Goal: Information Seeking & Learning: Learn about a topic

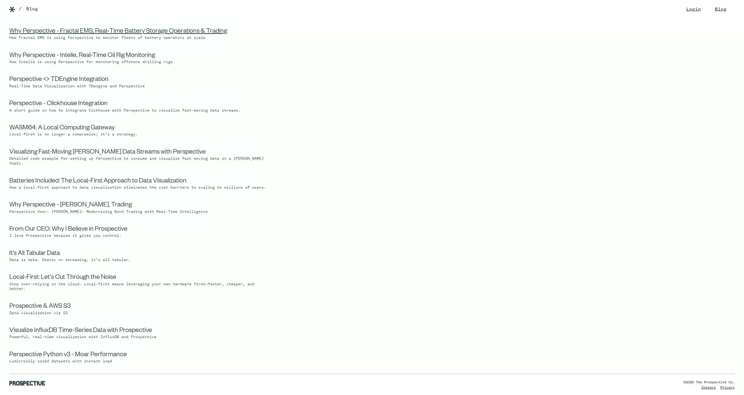
click at [55, 33] on link "Why Perspective - Fractal EMS, Real‑Time Battery Storage Operations & Trading" at bounding box center [118, 31] width 218 height 7
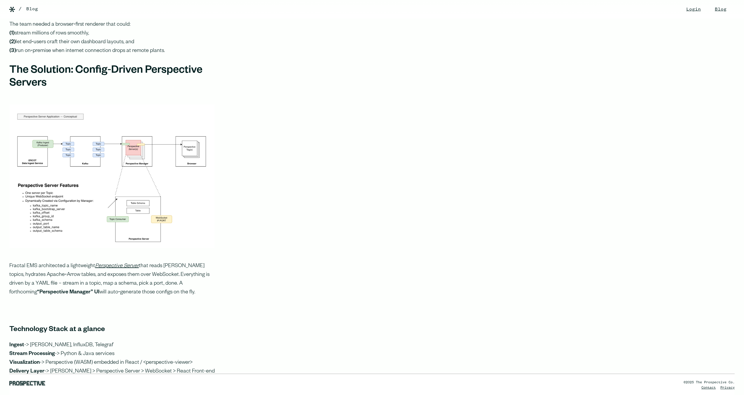
scroll to position [983, 0]
click at [163, 291] on p "Fractal EMS architected a lightweight Perspective Server that reads [PERSON_NAM…" at bounding box center [111, 278] width 205 height 35
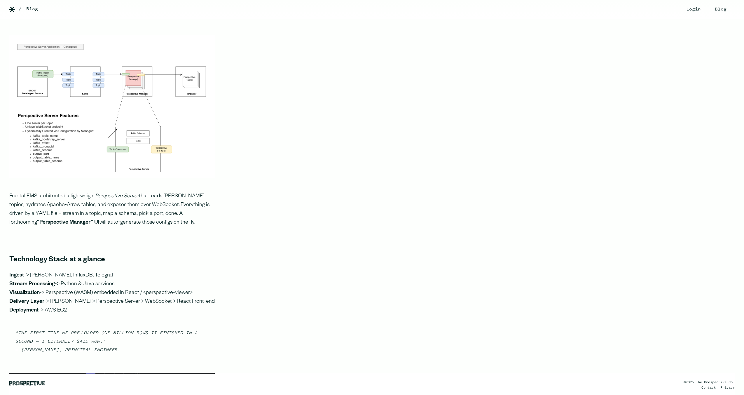
click at [145, 289] on p "Ingest -> [PERSON_NAME], InfluxDB, Telegraf Stream Processing -> Python & Java …" at bounding box center [111, 293] width 205 height 44
click at [153, 290] on p "Ingest -> [PERSON_NAME], InfluxDB, Telegraf Stream Processing -> Python & Java …" at bounding box center [111, 293] width 205 height 44
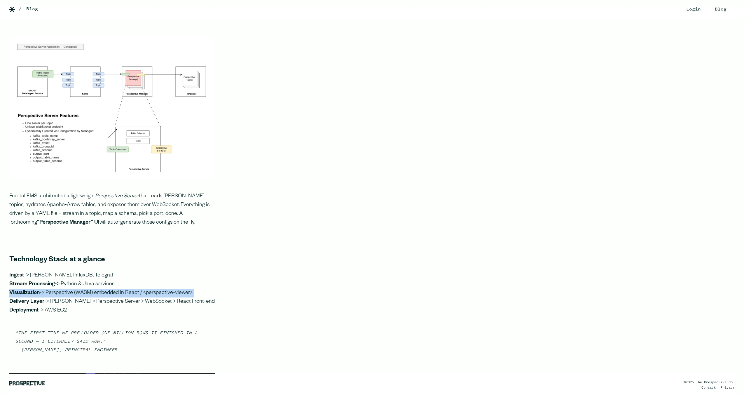
click at [153, 290] on p "Ingest -> [PERSON_NAME], InfluxDB, Telegraf Stream Processing -> Python & Java …" at bounding box center [111, 293] width 205 height 44
click at [158, 290] on p "Ingest -> [PERSON_NAME], InfluxDB, Telegraf Stream Processing -> Python & Java …" at bounding box center [111, 293] width 205 height 44
click at [162, 290] on p "Ingest -> [PERSON_NAME], InfluxDB, Telegraf Stream Processing -> Python & Java …" at bounding box center [111, 293] width 205 height 44
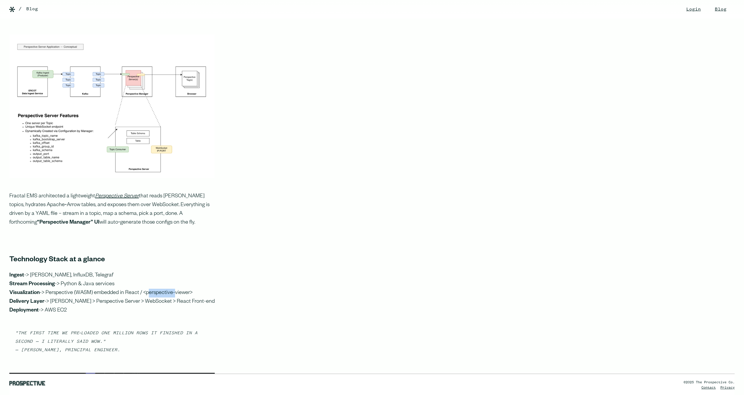
click at [162, 290] on p "Ingest -> [PERSON_NAME], InfluxDB, Telegraf Stream Processing -> Python & Java …" at bounding box center [111, 293] width 205 height 44
click at [164, 290] on p "Ingest -> [PERSON_NAME], InfluxDB, Telegraf Stream Processing -> Python & Java …" at bounding box center [111, 293] width 205 height 44
click at [156, 296] on p "Ingest -> [PERSON_NAME], InfluxDB, Telegraf Stream Processing -> Python & Java …" at bounding box center [111, 293] width 205 height 44
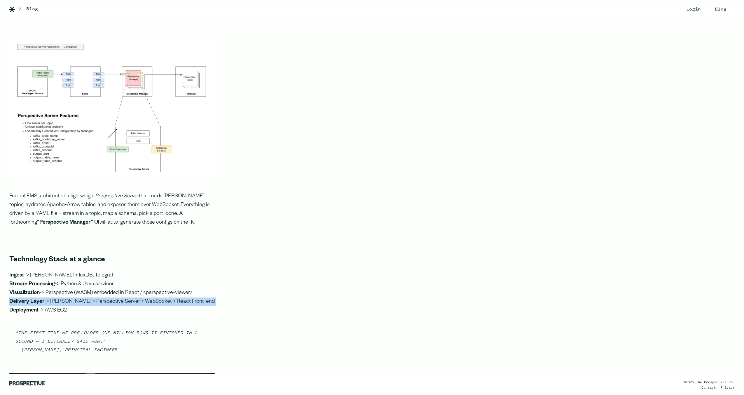
click at [156, 296] on p "Ingest -> [PERSON_NAME], InfluxDB, Telegraf Stream Processing -> Python & Java …" at bounding box center [111, 293] width 205 height 44
click at [161, 298] on p "Ingest -> [PERSON_NAME], InfluxDB, Telegraf Stream Processing -> Python & Java …" at bounding box center [111, 293] width 205 height 44
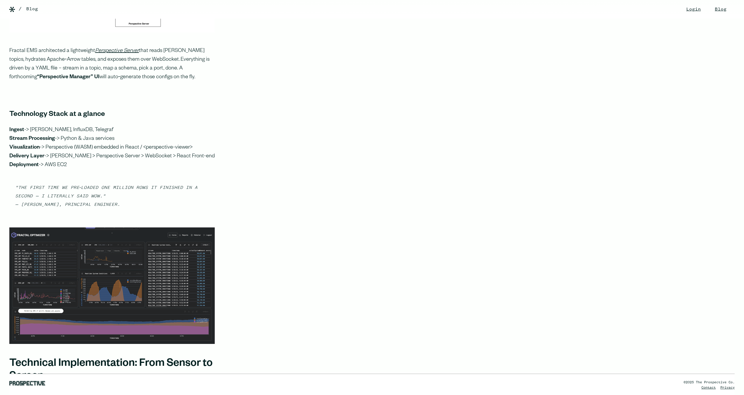
scroll to position [1170, 0]
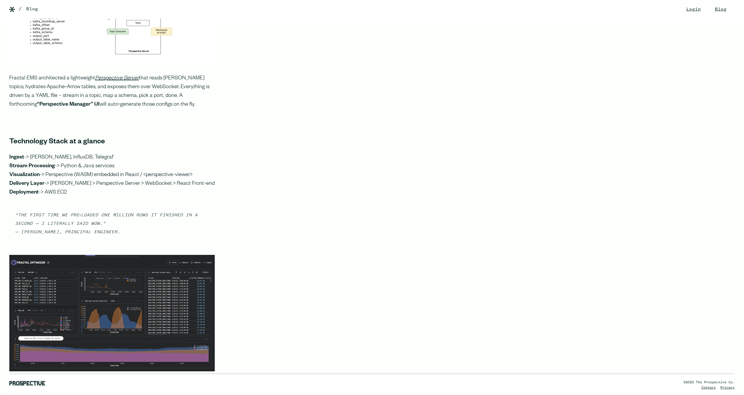
click at [63, 170] on p "Ingest -> [PERSON_NAME], InfluxDB, Telegraf Stream Processing -> Python & Java …" at bounding box center [111, 175] width 205 height 44
click at [71, 172] on p "Ingest -> [PERSON_NAME], InfluxDB, Telegraf Stream Processing -> Python & Java …" at bounding box center [111, 175] width 205 height 44
click at [81, 172] on p "Ingest -> [PERSON_NAME], InfluxDB, Telegraf Stream Processing -> Python & Java …" at bounding box center [111, 175] width 205 height 44
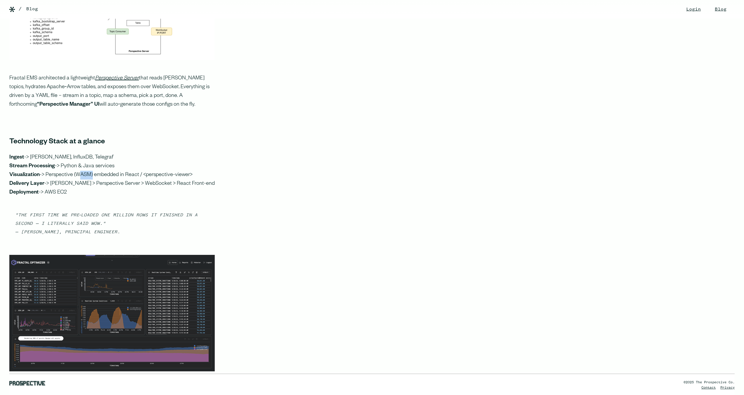
click at [81, 172] on p "Ingest -> [PERSON_NAME], InfluxDB, Telegraf Stream Processing -> Python & Java …" at bounding box center [111, 175] width 205 height 44
click at [97, 173] on p "Ingest -> [PERSON_NAME], InfluxDB, Telegraf Stream Processing -> Python & Java …" at bounding box center [111, 175] width 205 height 44
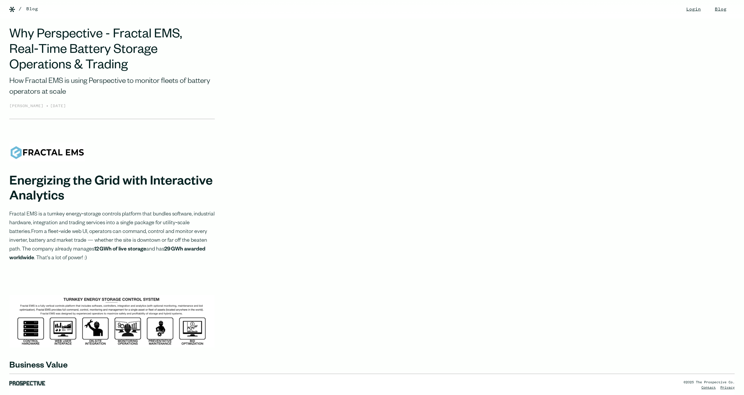
scroll to position [0, 0]
click at [14, 10] on img at bounding box center [12, 10] width 6 height 6
